Goal: Check status: Check status

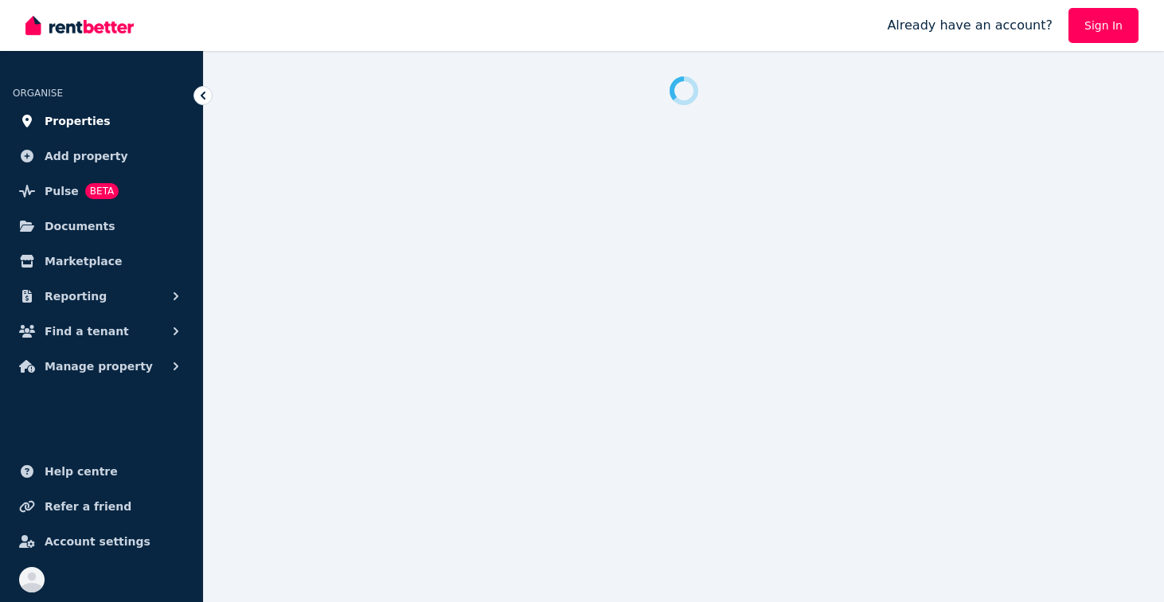
click at [84, 127] on span "Properties" at bounding box center [78, 120] width 66 height 19
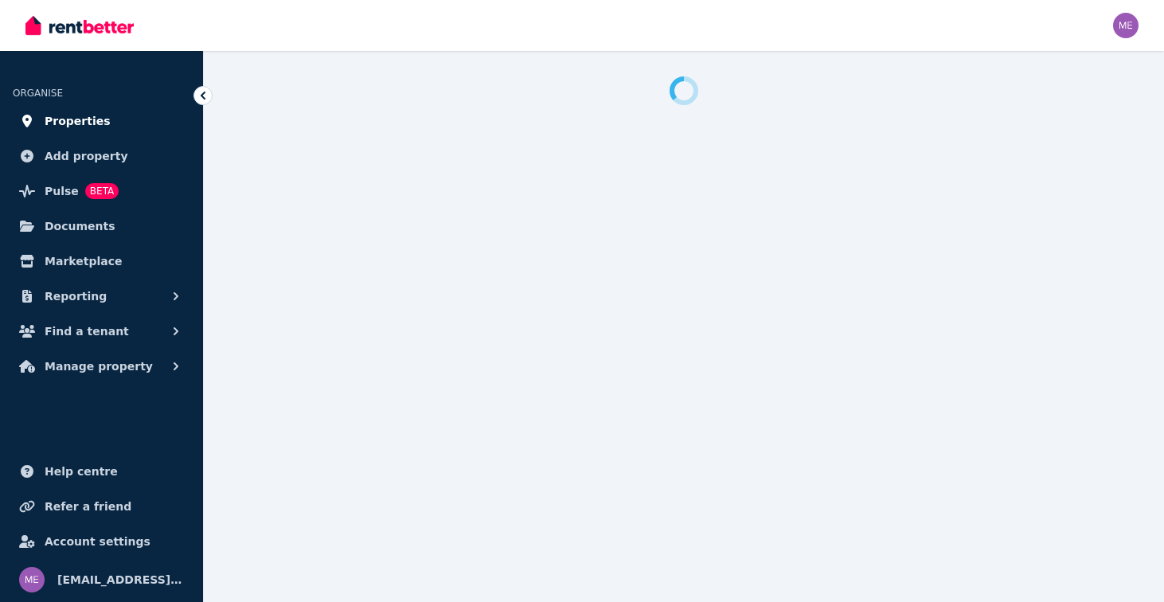
click at [84, 123] on span "Properties" at bounding box center [78, 120] width 66 height 19
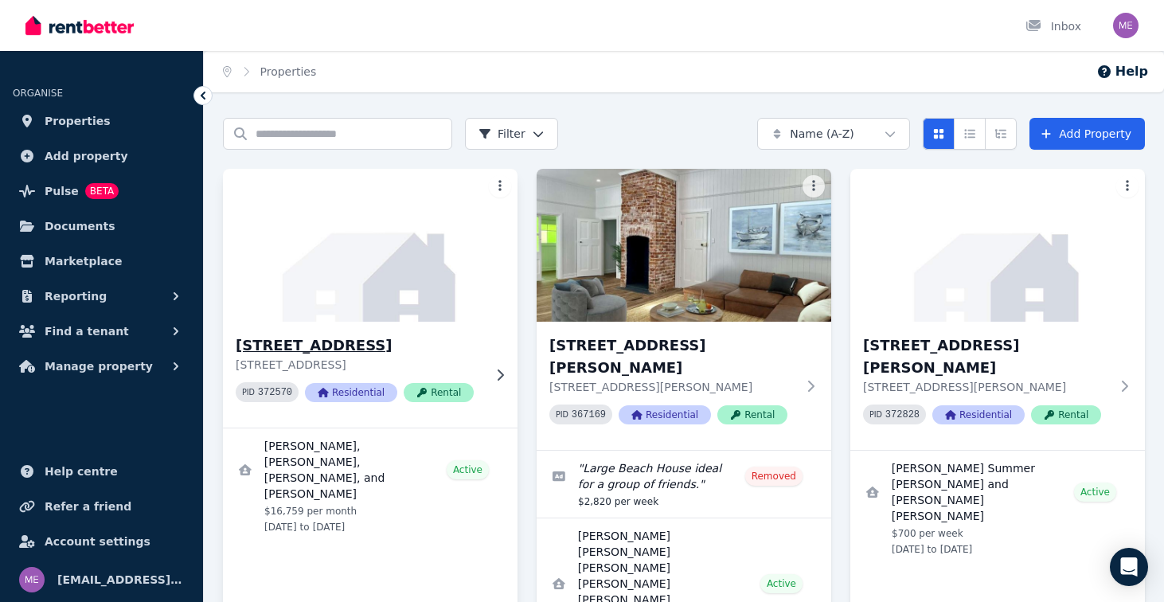
click at [341, 342] on h3 "[STREET_ADDRESS]" at bounding box center [359, 345] width 247 height 22
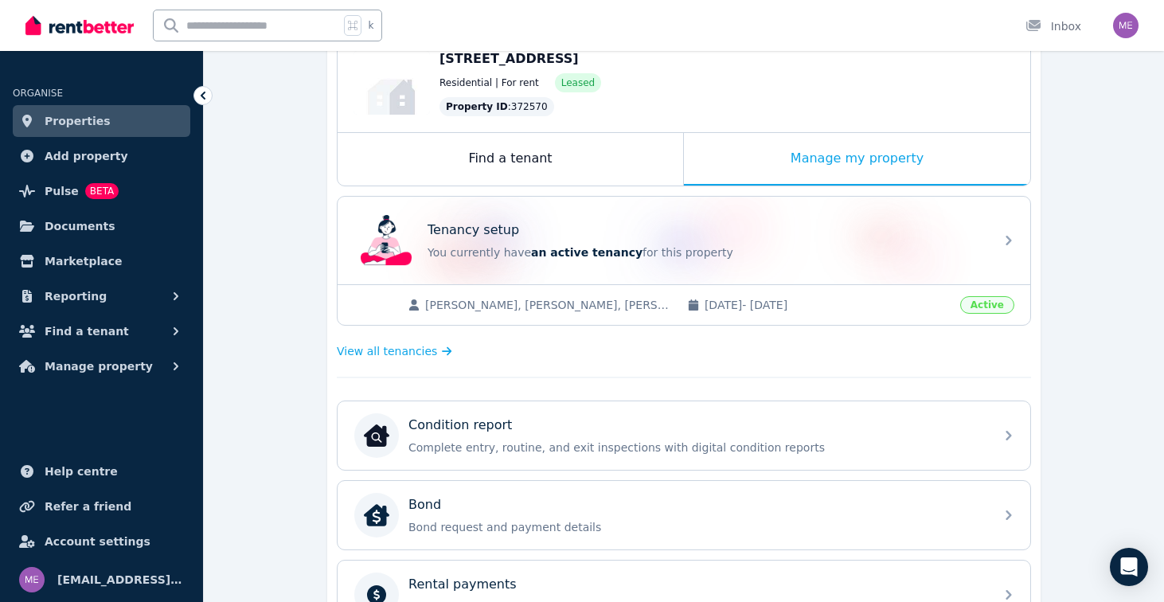
scroll to position [299, 0]
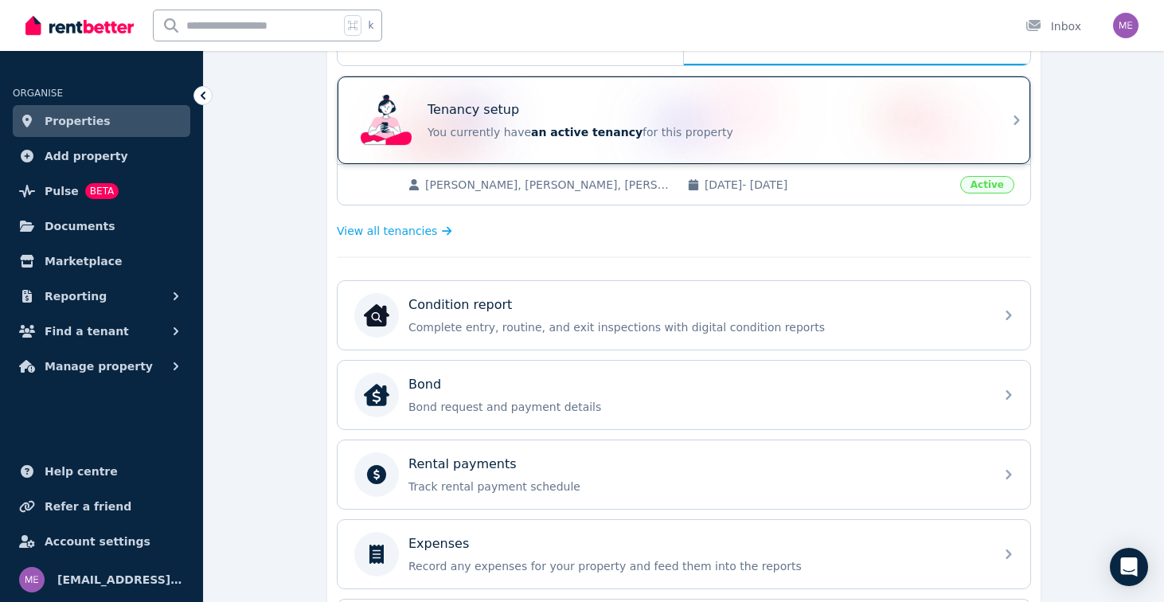
click at [829, 120] on div "Tenancy setup You currently have an active tenancy for this property" at bounding box center [705, 120] width 557 height 40
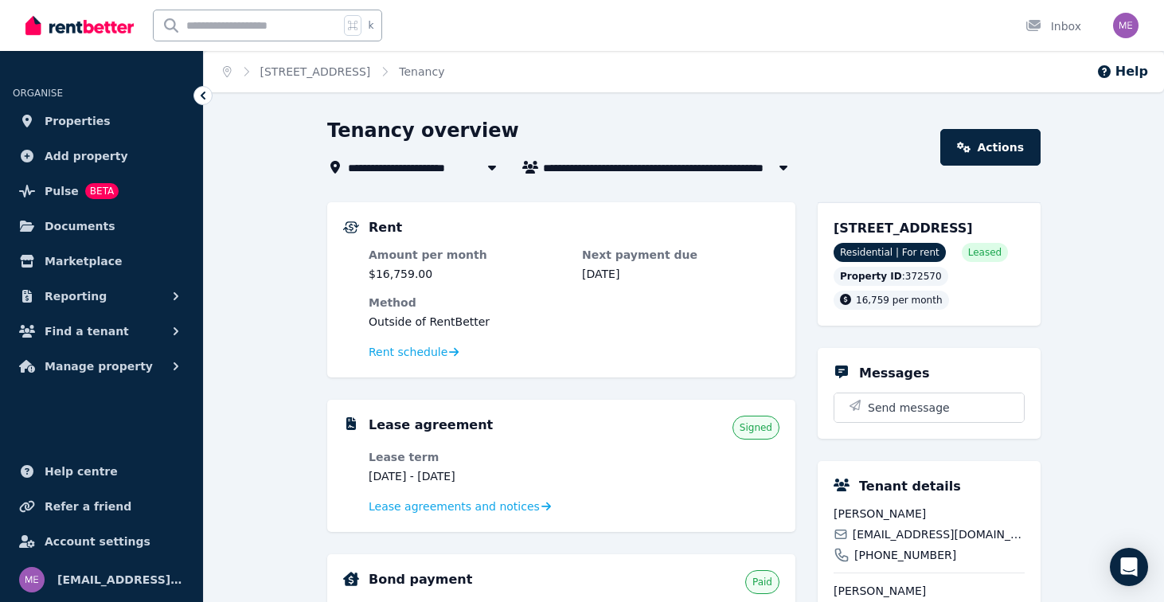
click at [576, 162] on span "[PERSON_NAME], [PERSON_NAME], [PERSON_NAME], and [PERSON_NAME]" at bounding box center [670, 167] width 255 height 19
type input "**********"
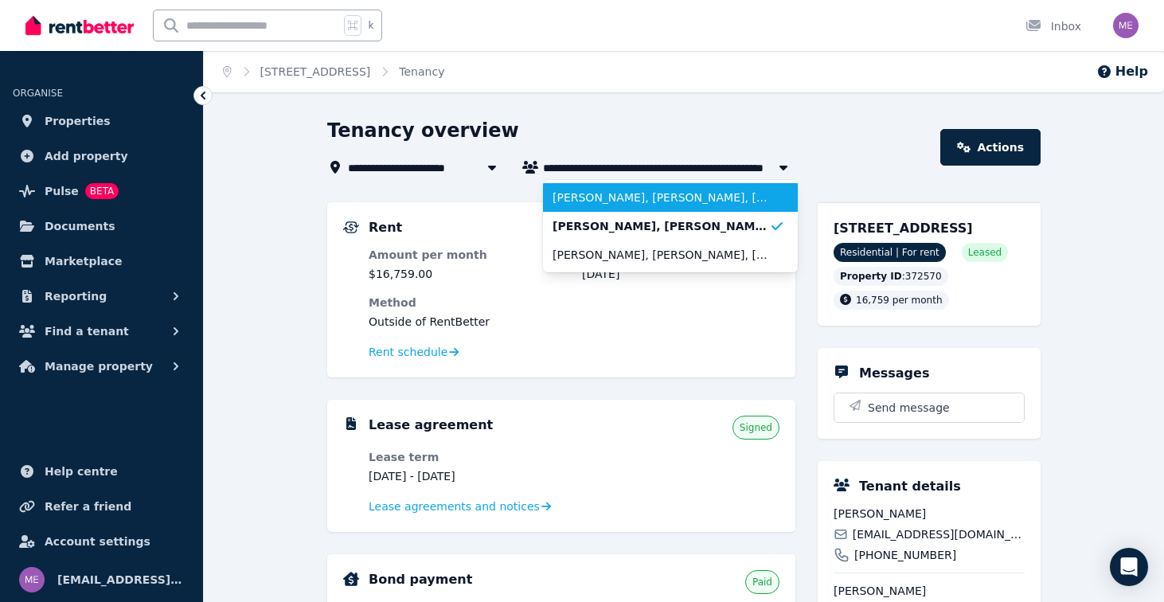
click at [577, 191] on span "[PERSON_NAME], [PERSON_NAME], [PERSON_NAME], [PERSON_NAME], [PERSON_NAME], and …" at bounding box center [660, 197] width 217 height 16
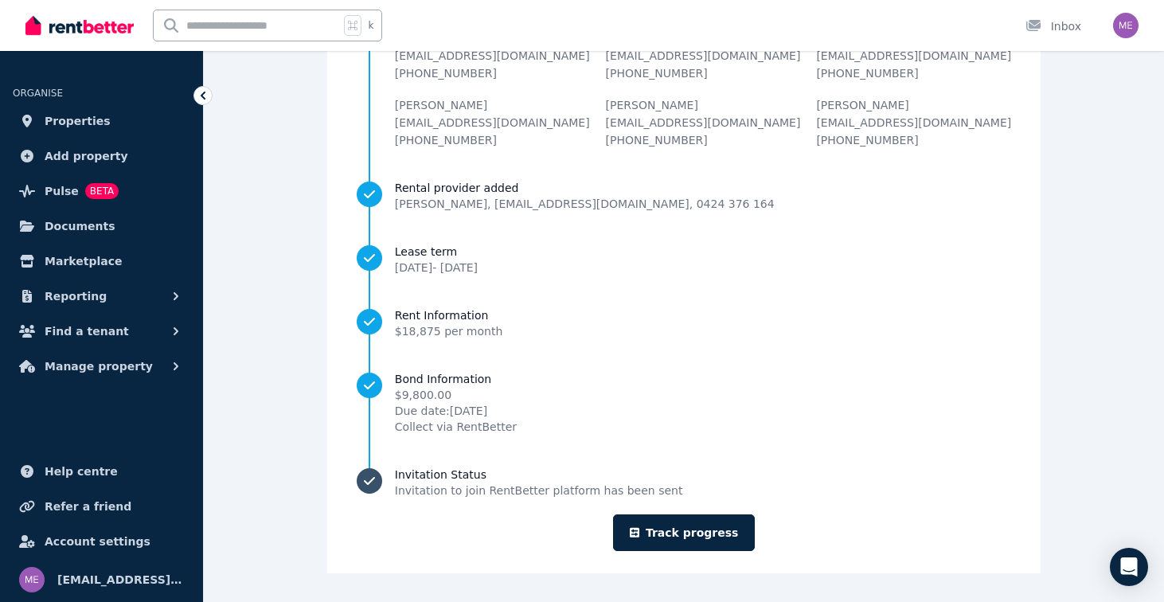
scroll to position [210, 0]
click at [655, 521] on link "Track progress" at bounding box center [684, 532] width 142 height 37
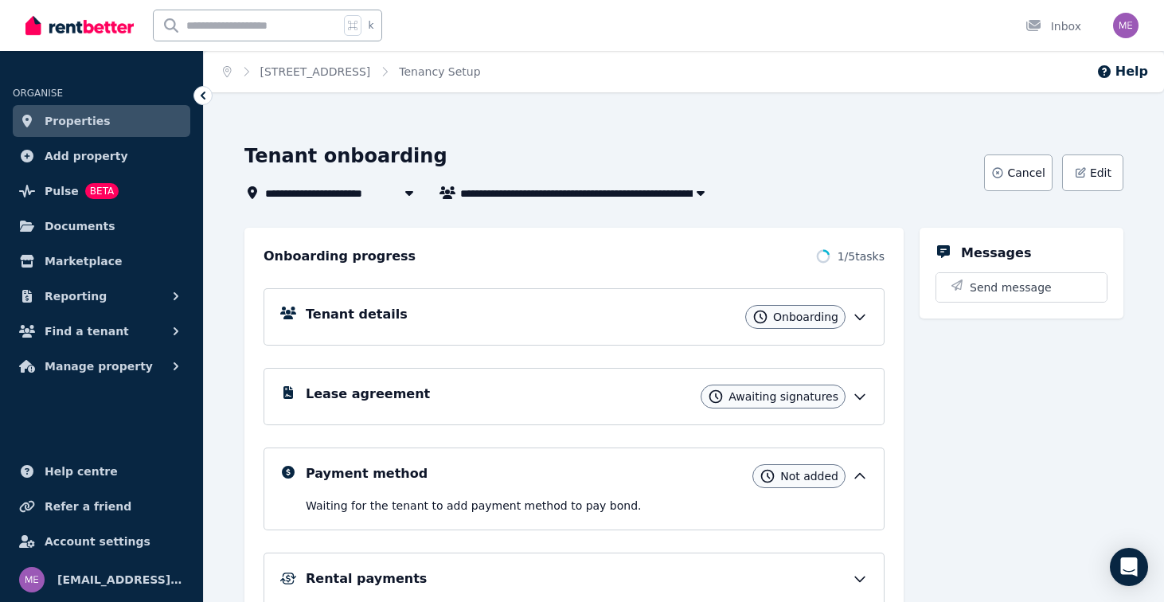
click at [823, 314] on span "Onboarding" at bounding box center [805, 317] width 65 height 16
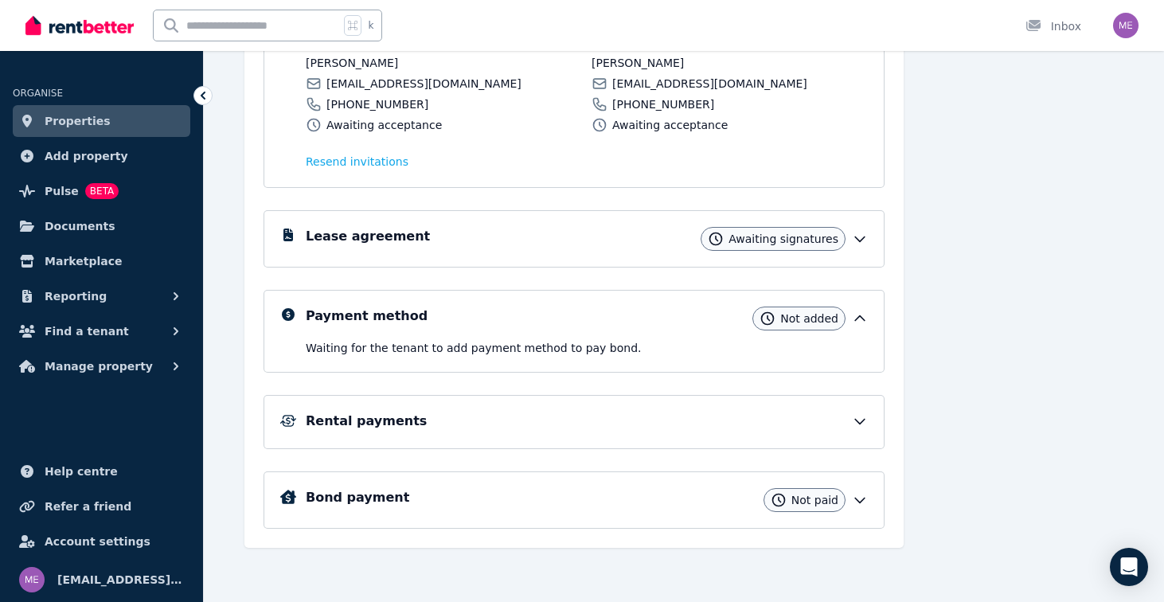
scroll to position [459, 0]
click at [863, 240] on icon at bounding box center [860, 239] width 16 height 16
